Goal: Entertainment & Leisure: Consume media (video, audio)

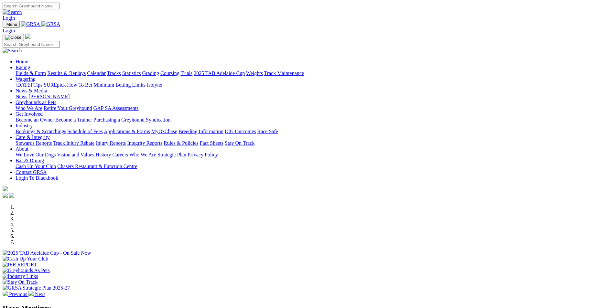
click at [86, 71] on link "Results & Replays" at bounding box center [66, 74] width 39 height 6
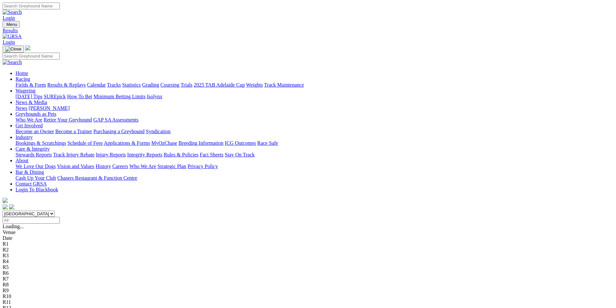
click at [55, 211] on select "South Australia New South Wales Northern Territory Queensland Tasmania Victoria…" at bounding box center [29, 214] width 52 height 6
select select "QLD"
click at [55, 211] on select "South Australia New South Wales Northern Territory Queensland Tasmania Victoria…" at bounding box center [29, 214] width 52 height 6
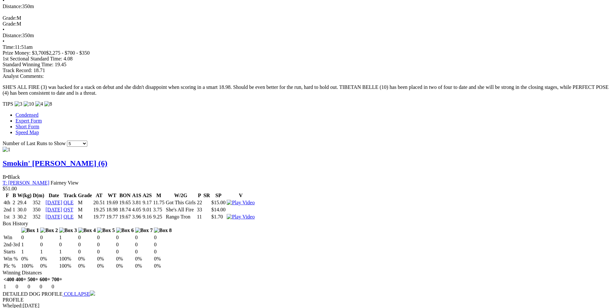
scroll to position [550, 0]
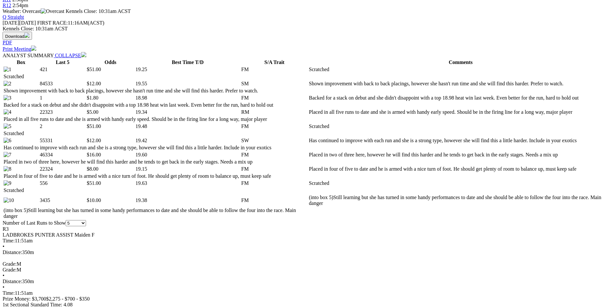
scroll to position [421, 0]
